Goal: Book appointment/travel/reservation

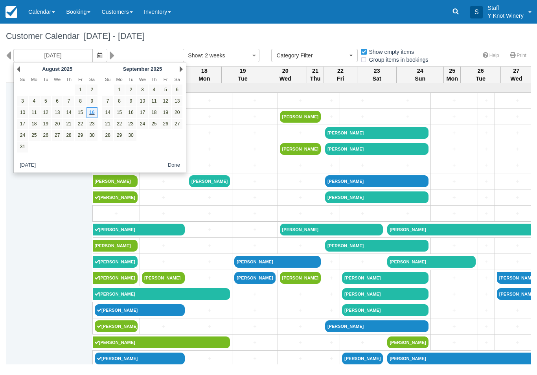
select select
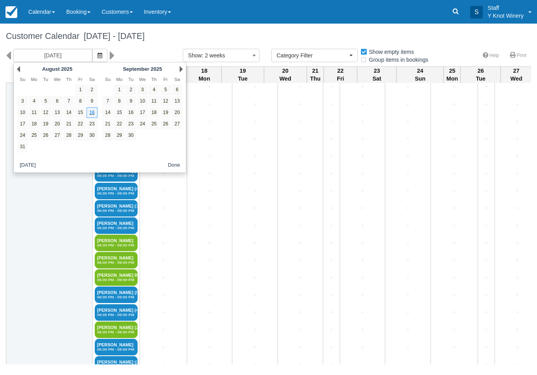
click at [182, 70] on link "Next" at bounding box center [181, 69] width 3 height 6
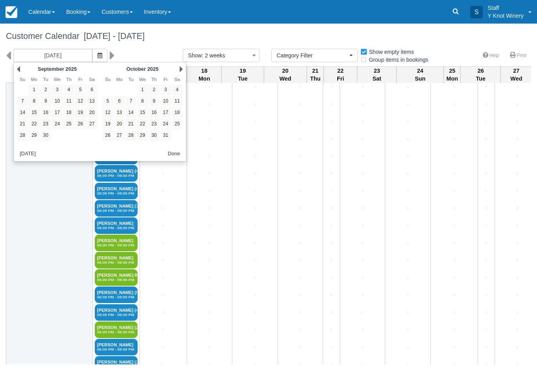
click at [182, 70] on link "Next" at bounding box center [181, 69] width 3 height 6
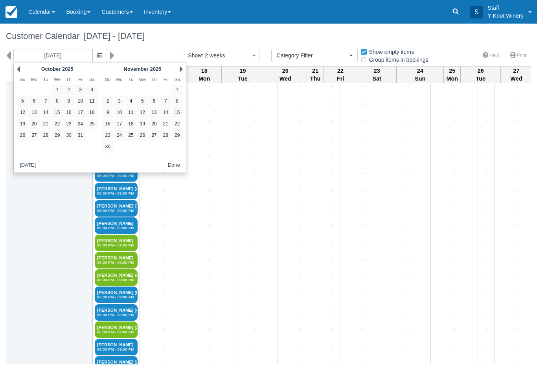
click at [182, 69] on link "Next" at bounding box center [181, 69] width 3 height 6
click at [182, 65] on div "Next December 2025" at bounding box center [142, 69] width 85 height 11
click at [180, 66] on link "Next" at bounding box center [181, 69] width 3 height 6
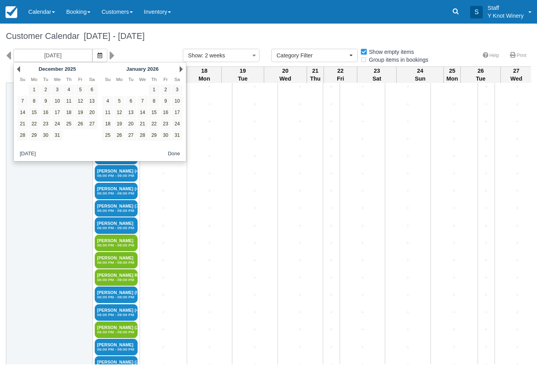
click at [182, 67] on link "Next" at bounding box center [181, 69] width 3 height 6
click at [182, 68] on link "Next" at bounding box center [181, 69] width 3 height 6
click at [180, 70] on link "Next" at bounding box center [181, 69] width 3 height 6
click at [180, 69] on link "Next" at bounding box center [181, 69] width 3 height 6
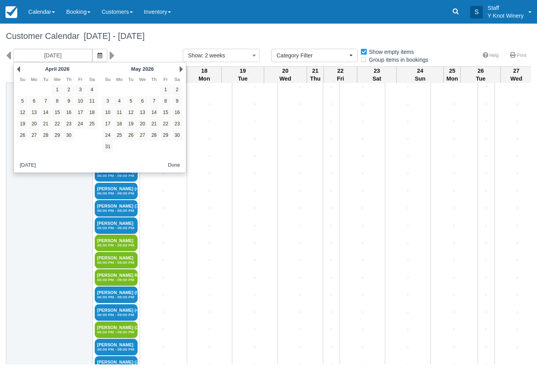
click at [177, 134] on link "30" at bounding box center [177, 135] width 11 height 11
type input "[DATE]"
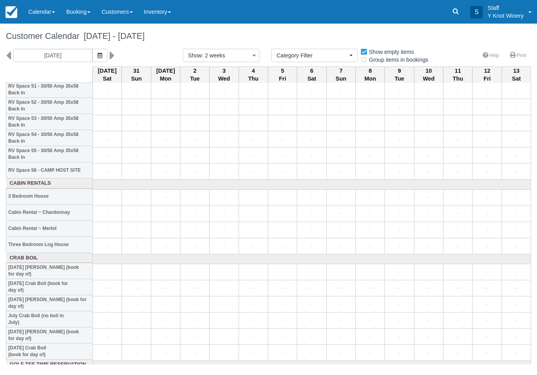
scroll to position [850, 0]
click at [107, 248] on link "+" at bounding box center [107, 244] width 25 height 8
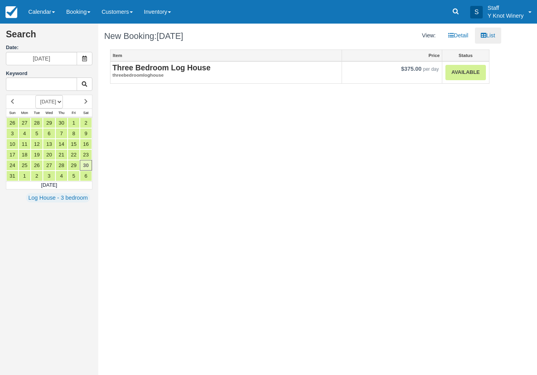
click at [202, 72] on em "threebedroomloghouse" at bounding box center [225, 75] width 227 height 7
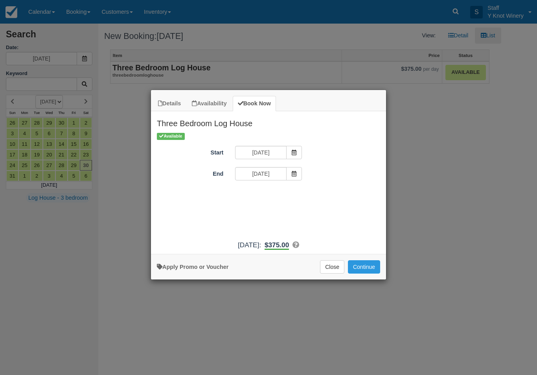
click at [363, 271] on button "Continue" at bounding box center [364, 266] width 32 height 13
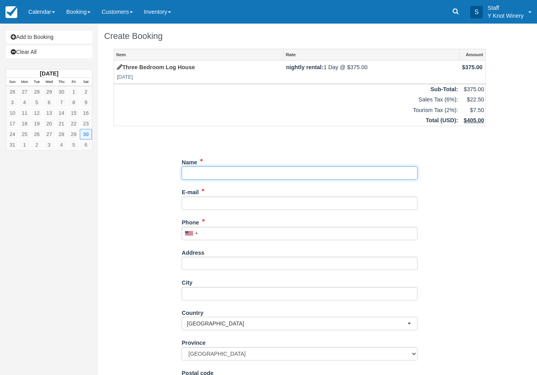
click at [220, 169] on input "Name" at bounding box center [300, 172] width 236 height 13
click at [216, 176] on input "Name" at bounding box center [300, 172] width 236 height 13
type input "A"
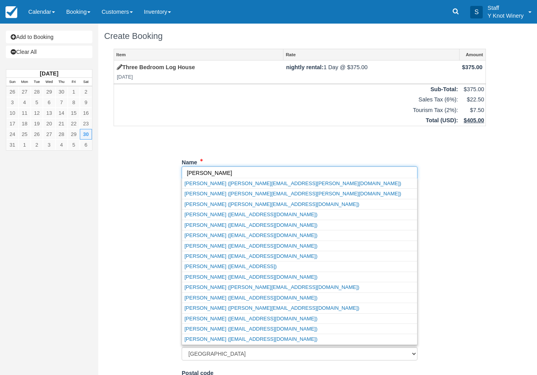
click at [228, 267] on link "Samantha Lenz (southsidemarket@hotmail.c0m)" at bounding box center [299, 266] width 235 height 10
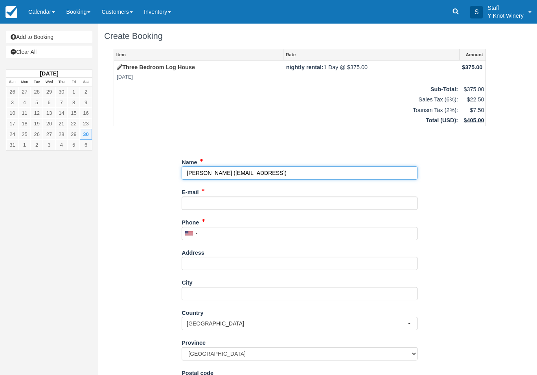
type input "[PERSON_NAME]"
type input "southsidemarket@hotmail.c0m"
type input "[PHONE_NUMBER]"
select select "US"
select select
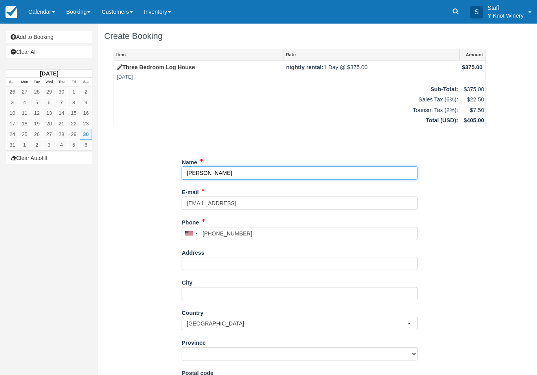
select select "CA"
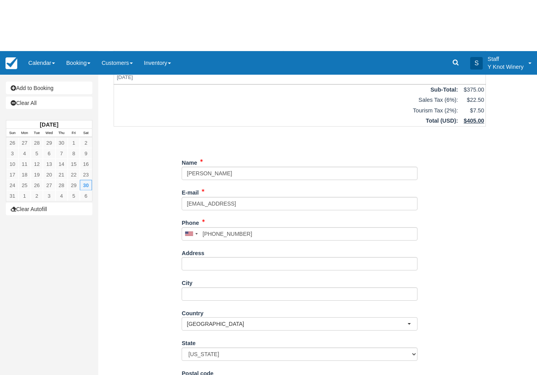
click at [208, 375] on div "Name E-mail southsidemarket@hotmail.c0m Did you mean ? Phone United States +1 C…" at bounding box center [300, 244] width 236 height 279
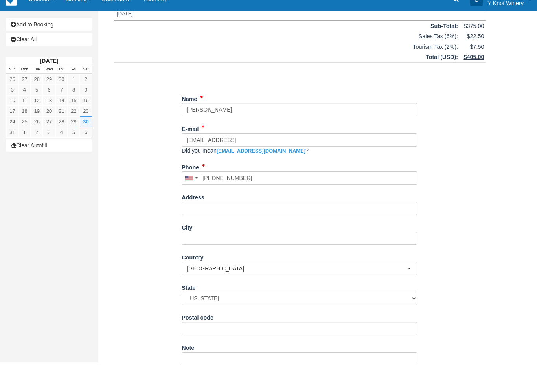
scroll to position [64, 0]
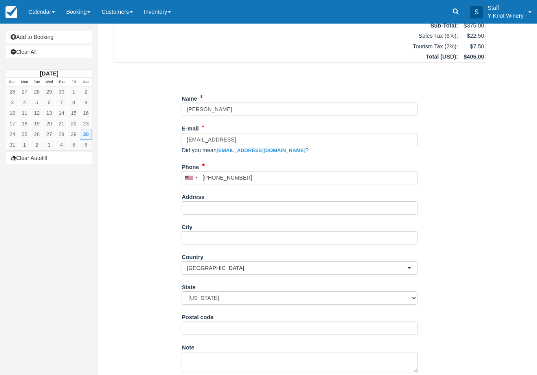
click at [265, 147] on link "southsidemarket@hotmail.com" at bounding box center [261, 150] width 89 height 6
type input "southsidemarket@hotmail.com"
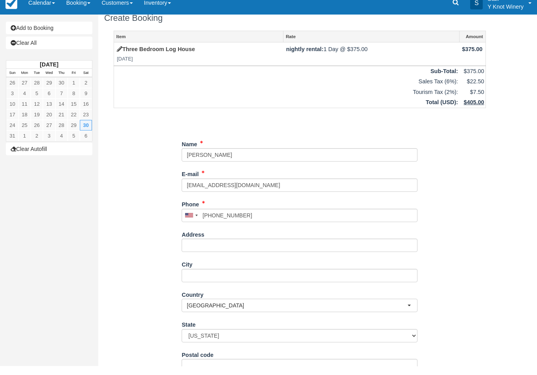
scroll to position [63, 0]
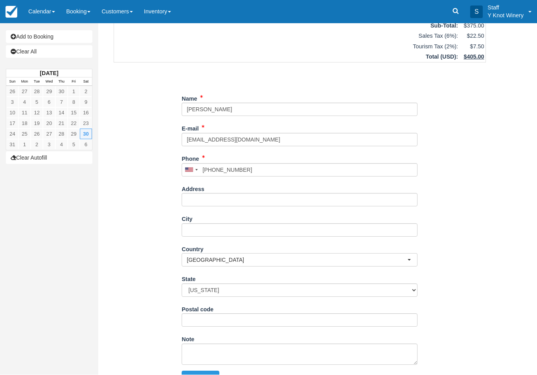
click at [211, 375] on icon "submit" at bounding box center [212, 378] width 6 height 6
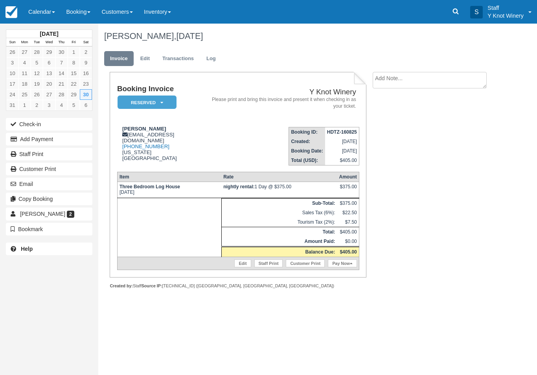
click at [147, 57] on link "Edit" at bounding box center [144, 58] width 21 height 15
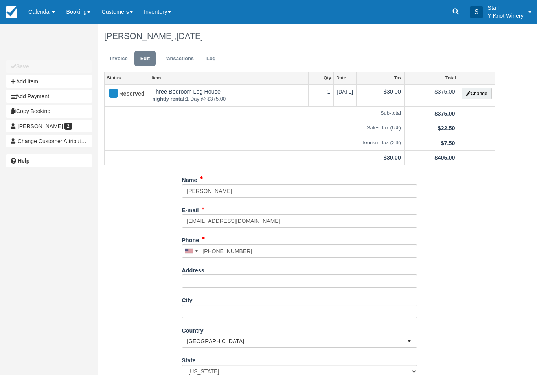
click at [479, 95] on button "Change" at bounding box center [477, 94] width 30 height 12
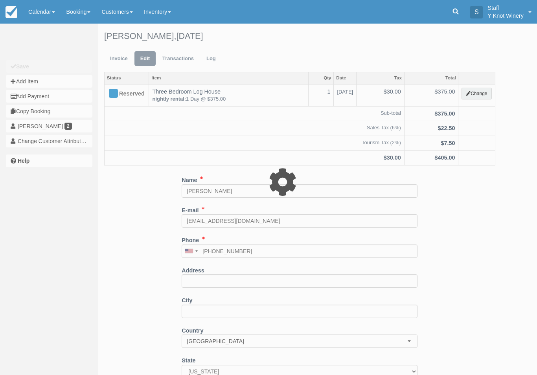
select select "2"
type input "375.00"
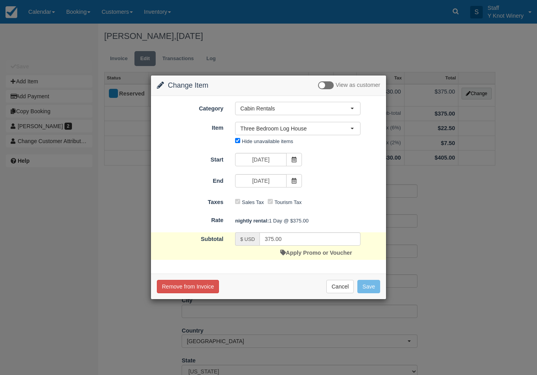
click at [293, 157] on icon at bounding box center [294, 160] width 6 height 6
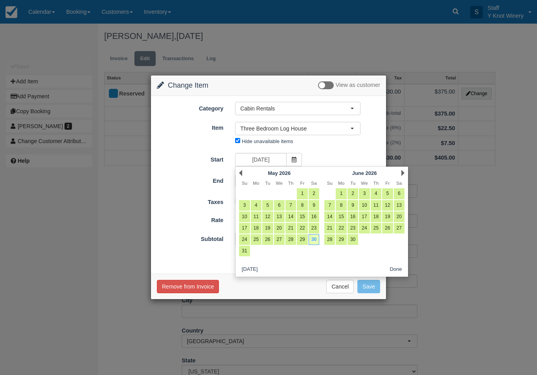
click at [302, 242] on link "29" at bounding box center [302, 239] width 11 height 11
type input "05/29/26"
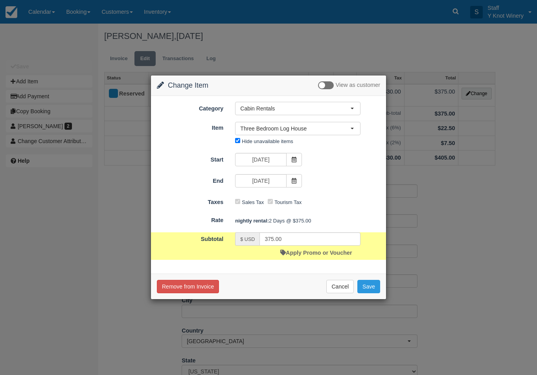
type input "750.00"
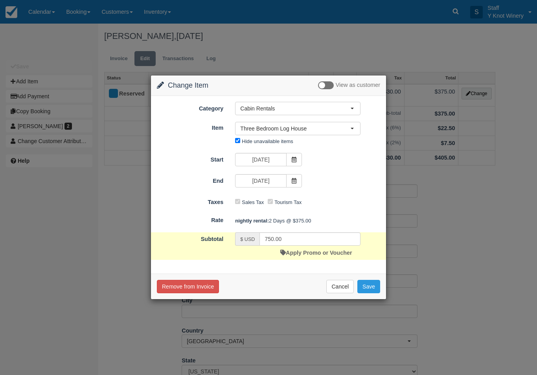
click at [374, 284] on button "Save" at bounding box center [368, 286] width 23 height 13
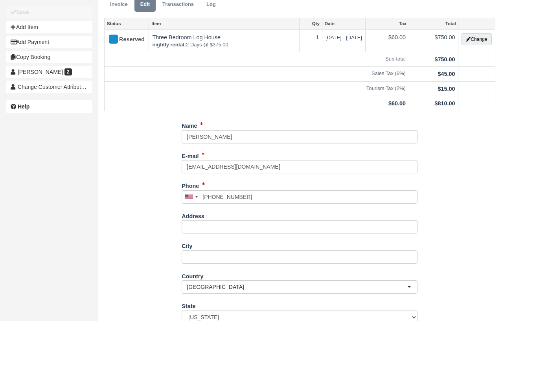
scroll to position [43, 0]
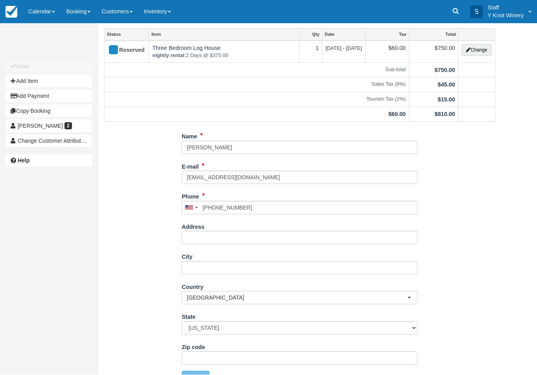
click at [471, 291] on div "Name [PERSON_NAME] E-mail [EMAIL_ADDRESS][DOMAIN_NAME] Did you mean ? Phone [GE…" at bounding box center [299, 260] width 403 height 260
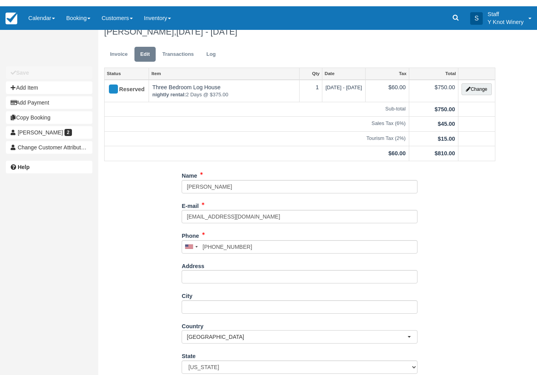
scroll to position [0, 0]
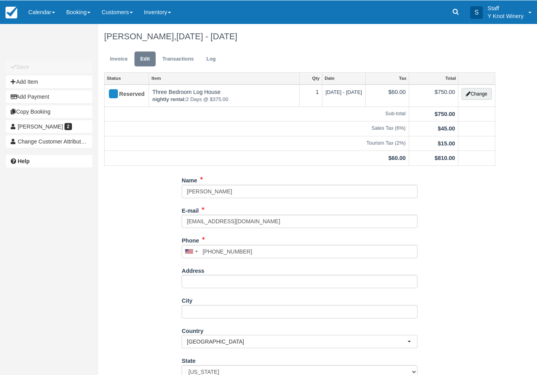
click at [37, 11] on link "Calendar" at bounding box center [42, 12] width 38 height 24
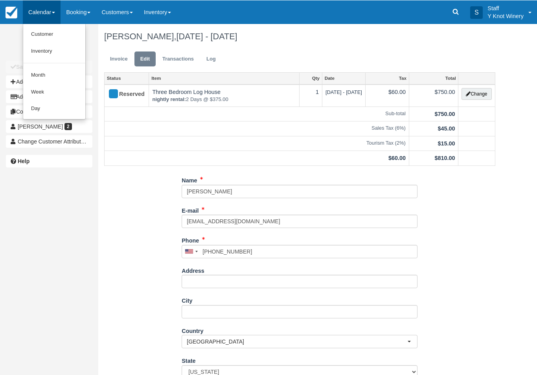
click at [39, 41] on link "Customer" at bounding box center [54, 34] width 62 height 17
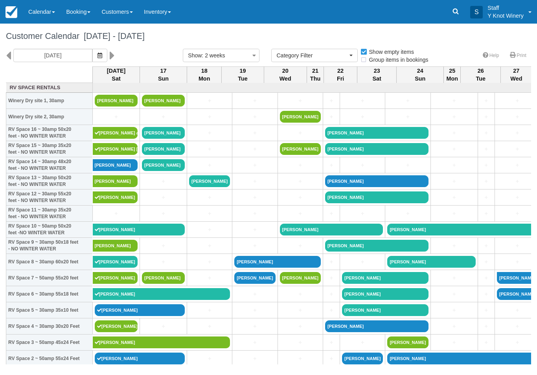
select select
